Goal: Task Accomplishment & Management: Complete application form

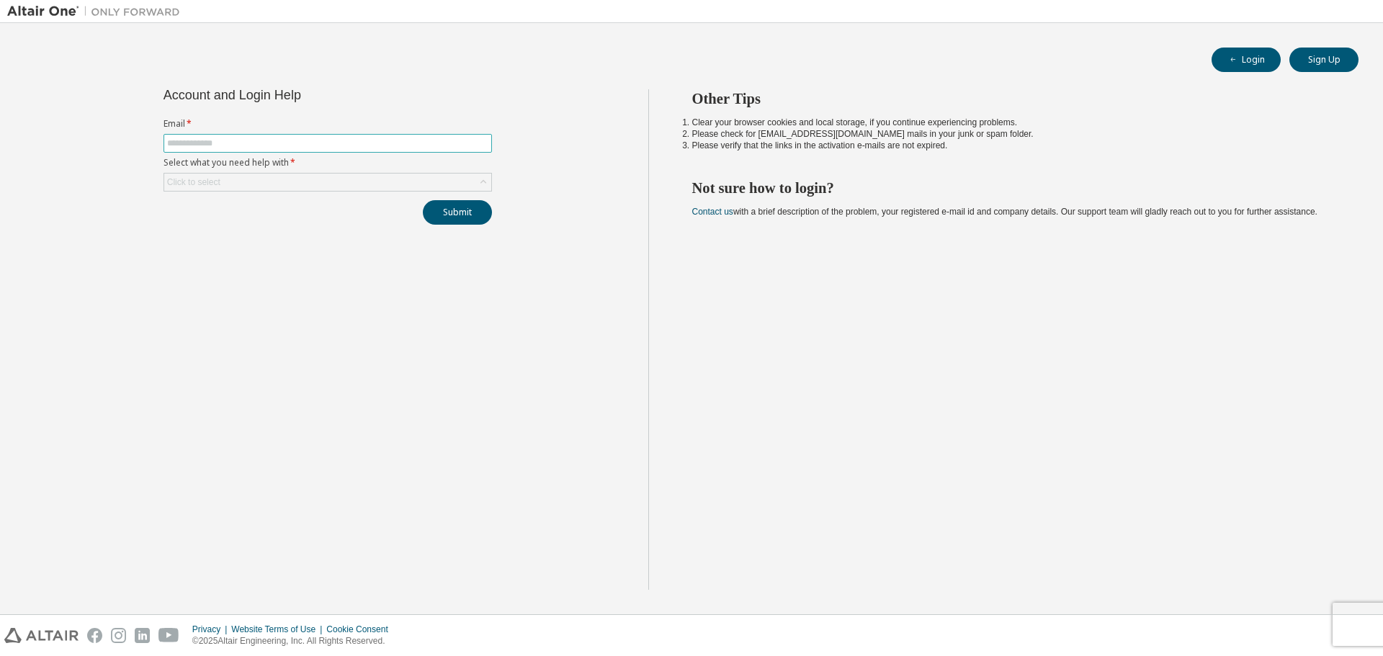
click at [333, 137] on span at bounding box center [327, 143] width 328 height 19
click at [313, 150] on span at bounding box center [327, 143] width 328 height 19
click at [310, 145] on input "text" at bounding box center [327, 144] width 321 height 12
type input "**********"
click at [298, 179] on div "Click to select" at bounding box center [327, 182] width 327 height 17
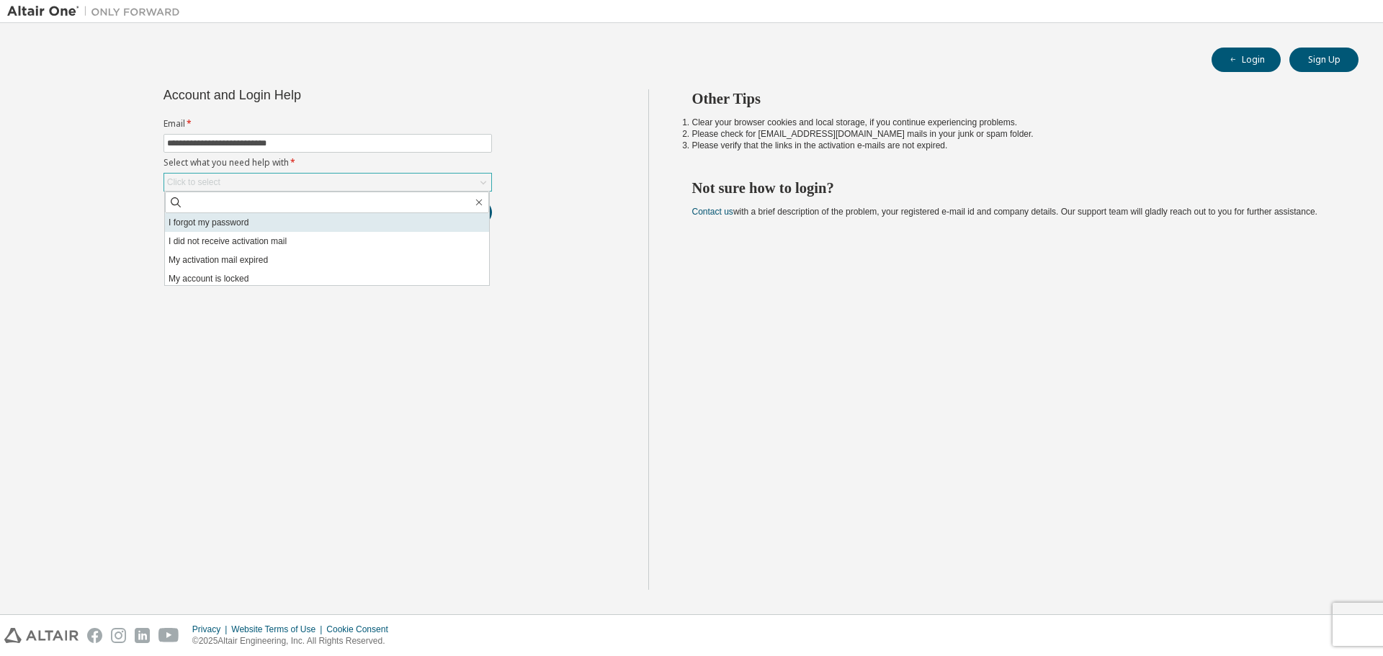
click at [246, 228] on li "I forgot my password" at bounding box center [327, 222] width 324 height 19
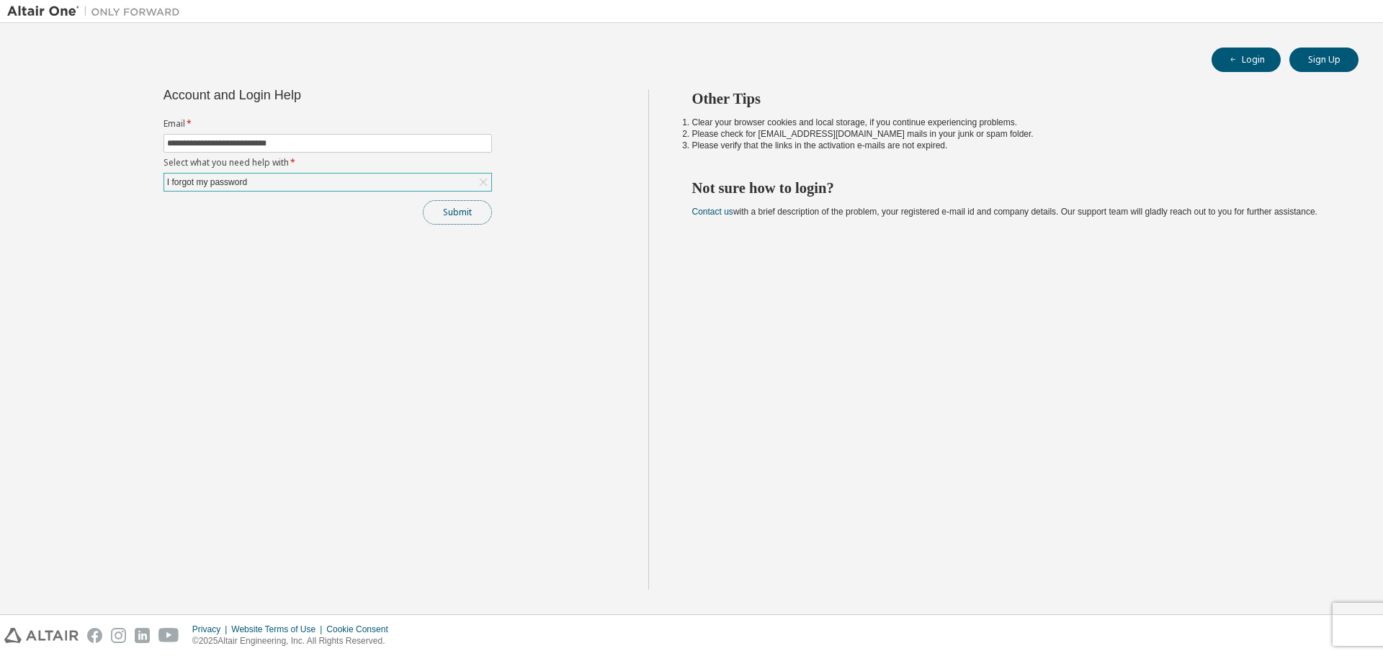
click at [471, 211] on button "Submit" at bounding box center [457, 212] width 69 height 24
click at [1352, 624] on icon "button" at bounding box center [1352, 622] width 9 height 9
click at [1295, 60] on button "Sign Up" at bounding box center [1323, 60] width 69 height 24
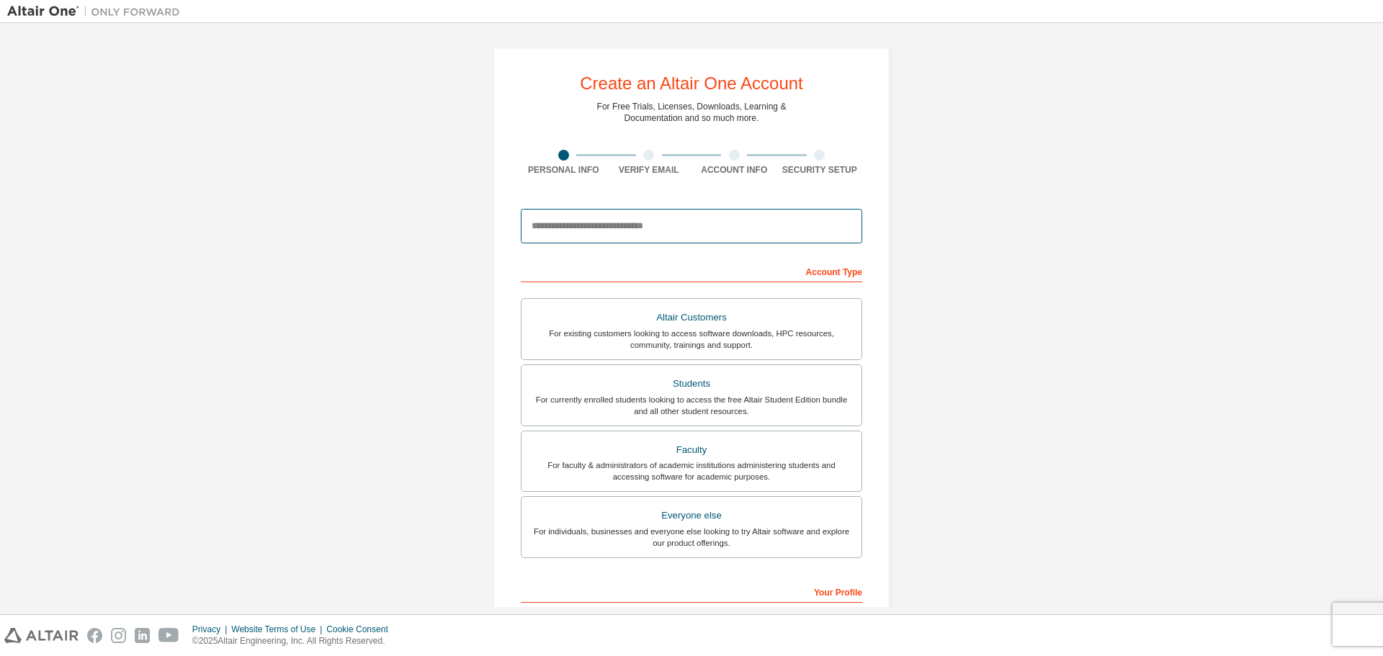
click at [576, 235] on input "email" at bounding box center [691, 226] width 341 height 35
click at [554, 251] on form "This is a federated email. No need to register a new account. You should be abl…" at bounding box center [691, 484] width 341 height 565
click at [580, 235] on input "email" at bounding box center [691, 226] width 341 height 35
type input "**********"
click at [815, 222] on input "**********" at bounding box center [691, 226] width 341 height 35
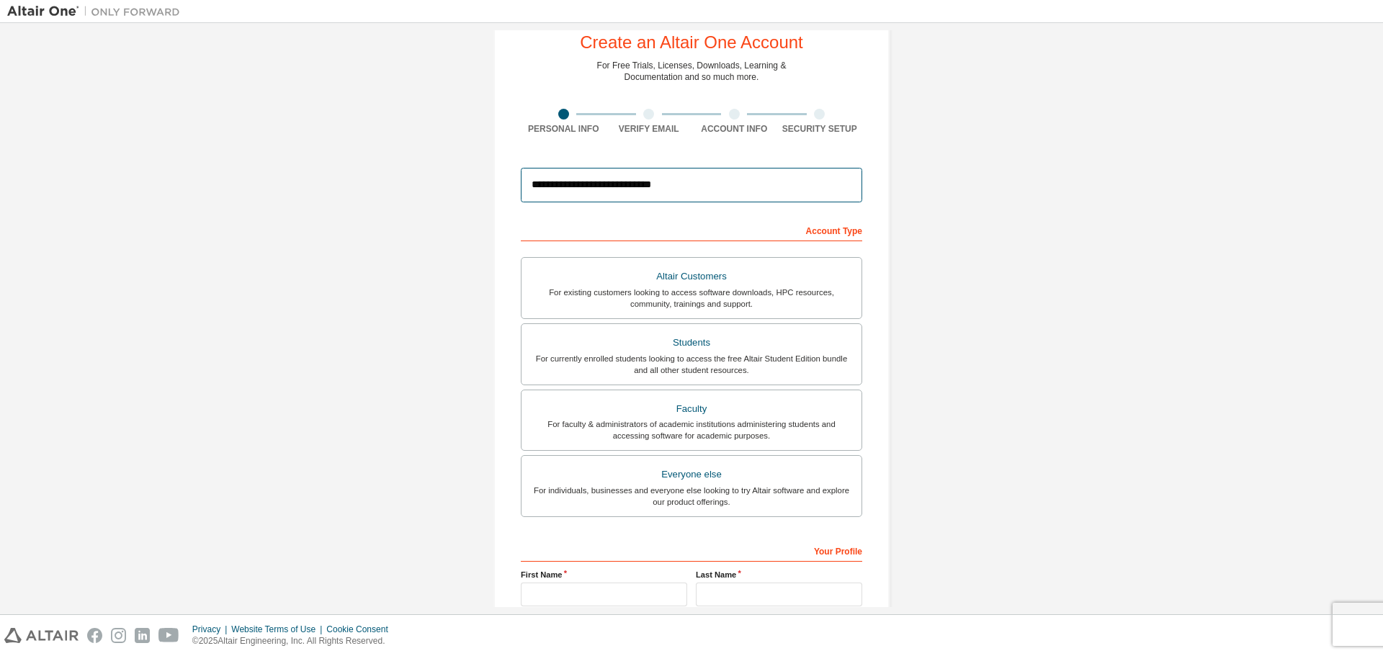
scroll to position [186, 0]
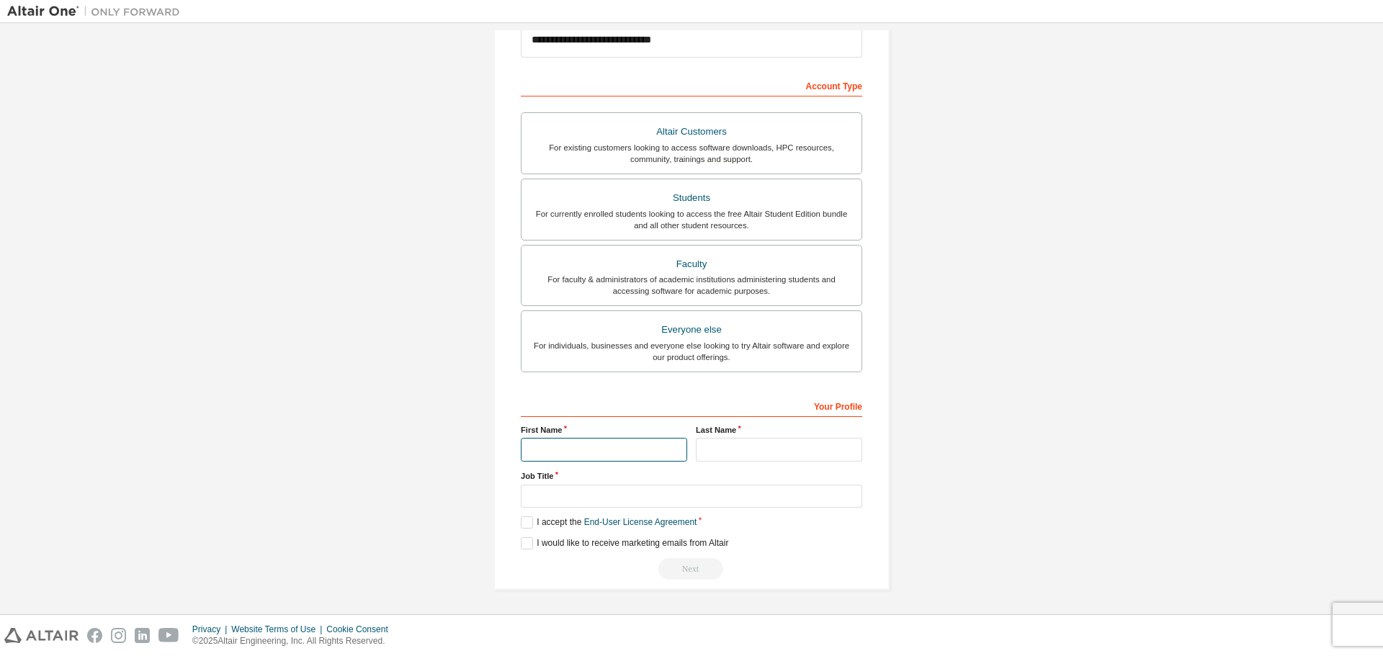
click at [588, 449] on input "text" at bounding box center [604, 450] width 166 height 24
click at [576, 456] on input "text" at bounding box center [604, 450] width 166 height 24
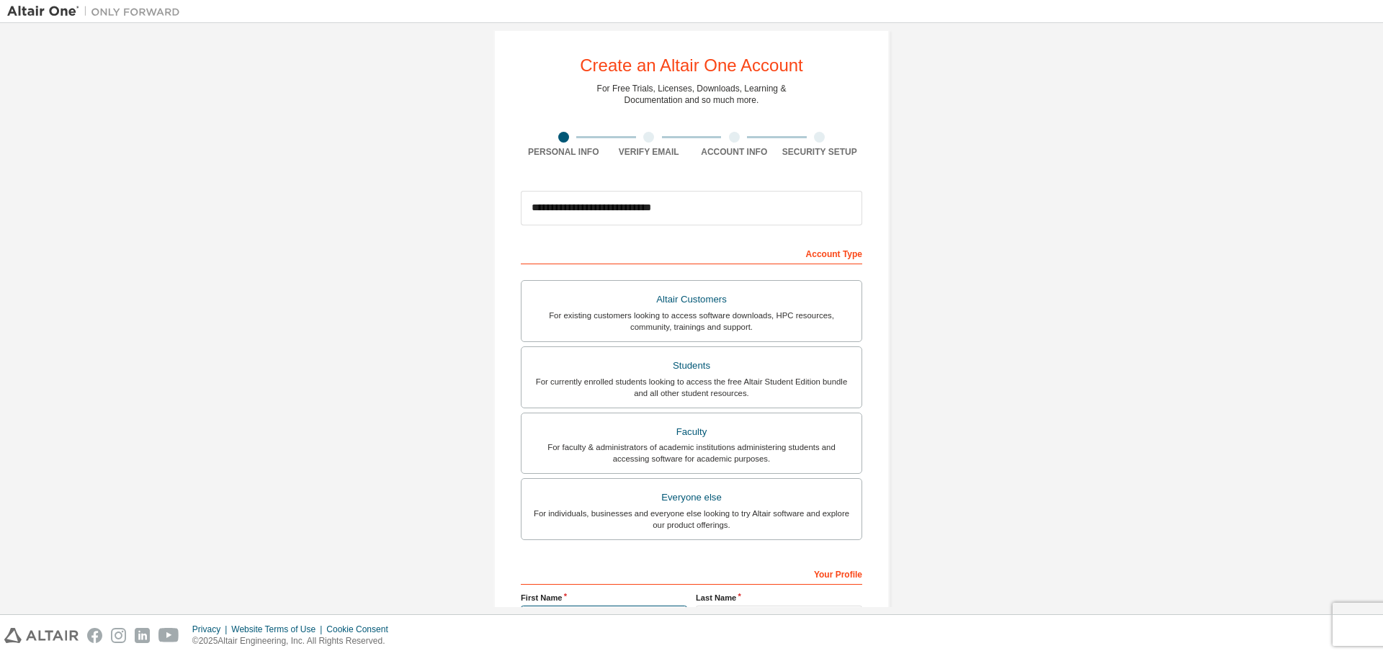
scroll to position [0, 0]
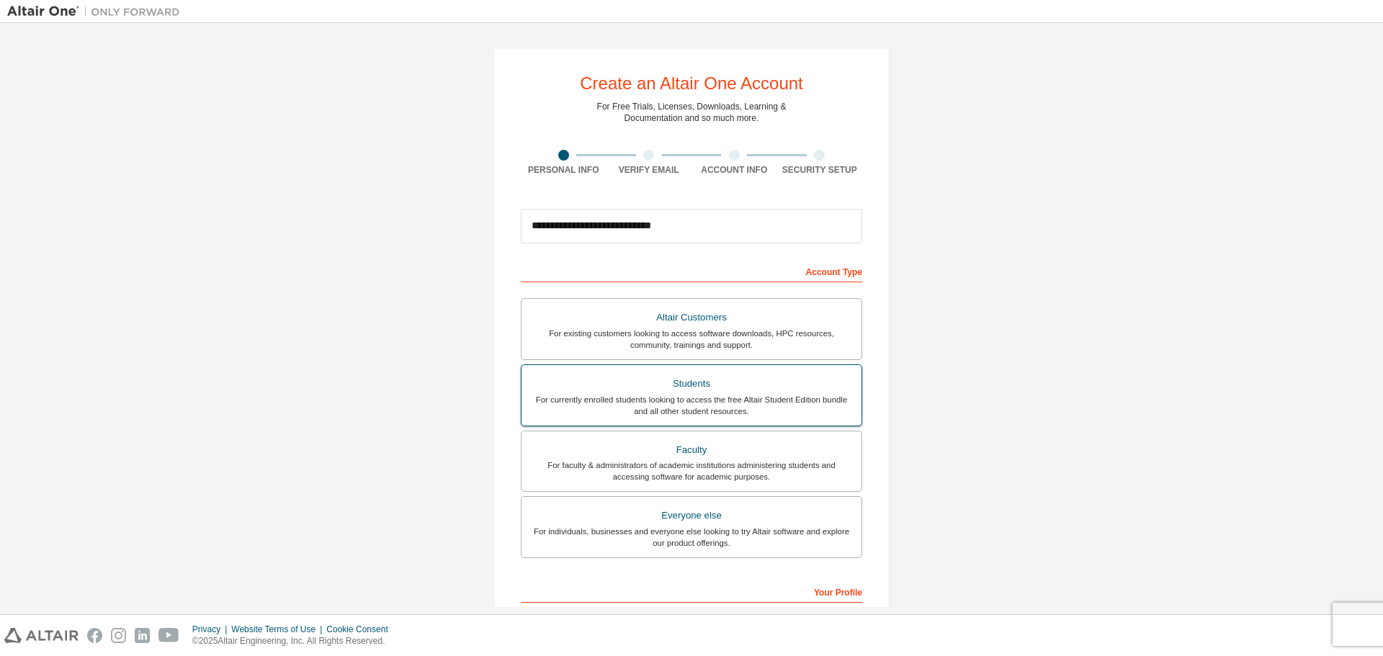
click at [571, 396] on div "For currently enrolled students looking to access the free Altair Student Editi…" at bounding box center [691, 405] width 323 height 23
